Goal: Check status

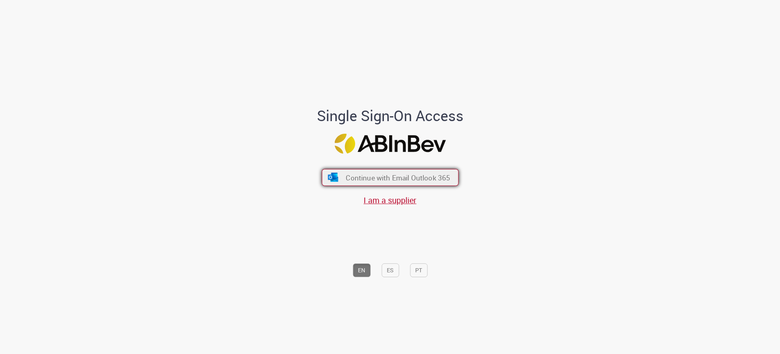
click at [424, 179] on span "Continue with Email Outlook 365" at bounding box center [398, 177] width 104 height 9
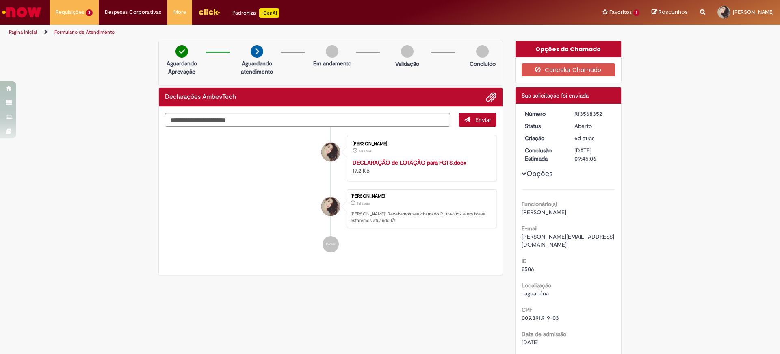
click at [246, 218] on li "[PERSON_NAME] 5d atrás 5 dias atrás [PERSON_NAME]! Recebemos seu chamado R13568…" at bounding box center [330, 208] width 331 height 39
click at [246, 217] on li "[PERSON_NAME] 5d atrás 5 dias atrás [PERSON_NAME]! Recebemos seu chamado R13568…" at bounding box center [330, 208] width 331 height 39
